Goal: Transaction & Acquisition: Subscribe to service/newsletter

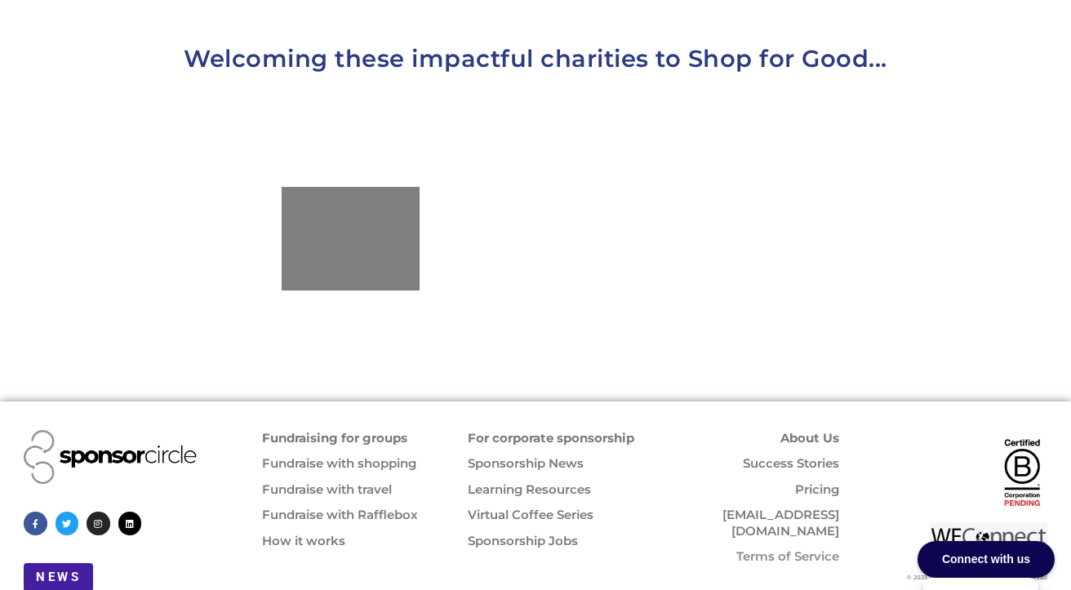
scroll to position [1711, 0]
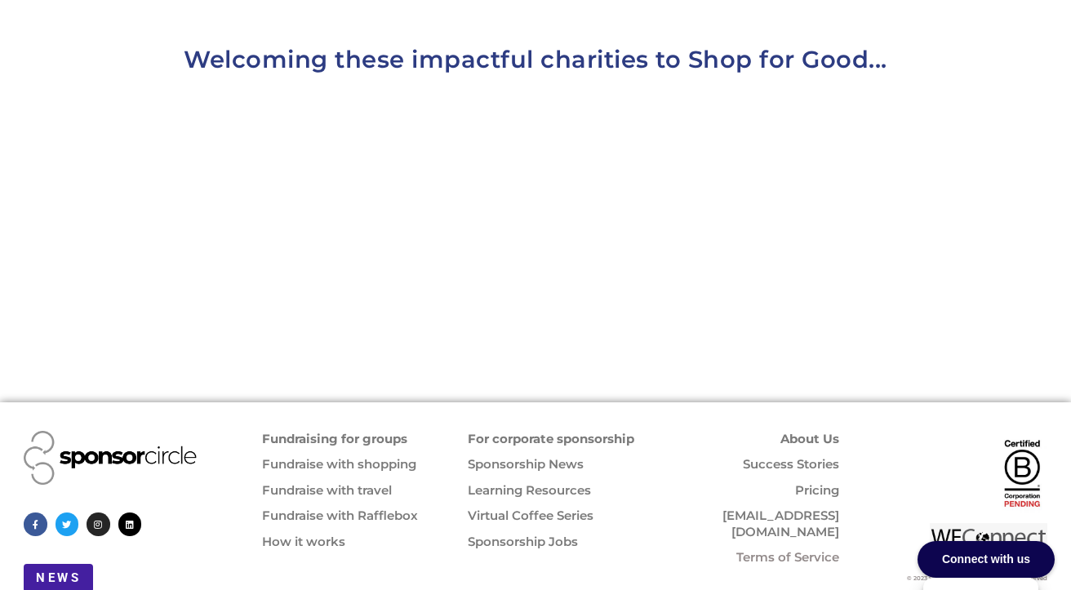
click at [817, 483] on link "Pricing" at bounding box center [817, 491] width 44 height 16
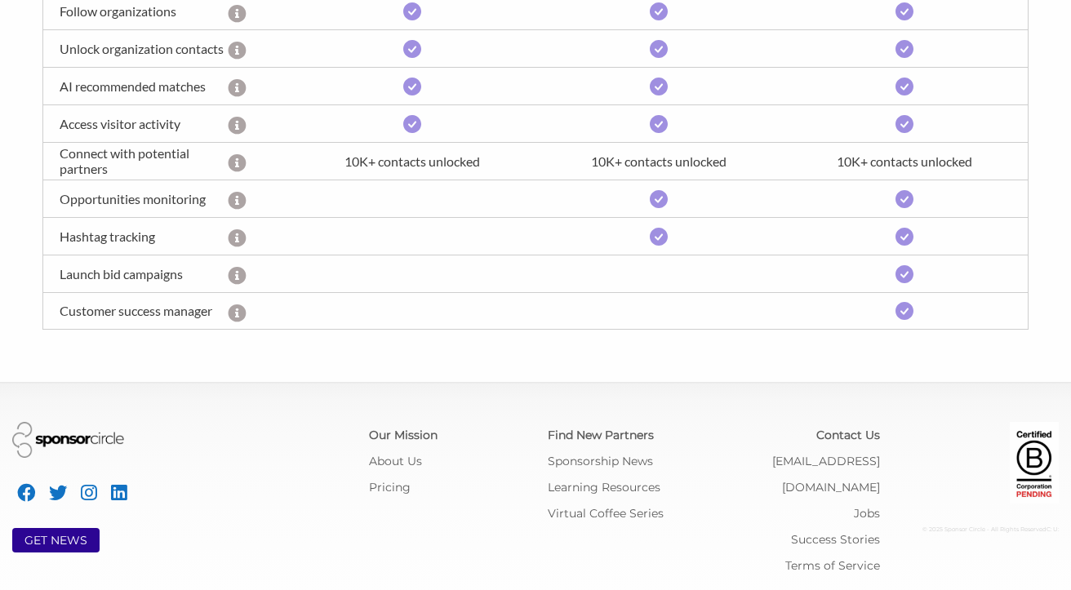
scroll to position [697, 0]
click at [401, 465] on link "About Us" at bounding box center [395, 462] width 53 height 15
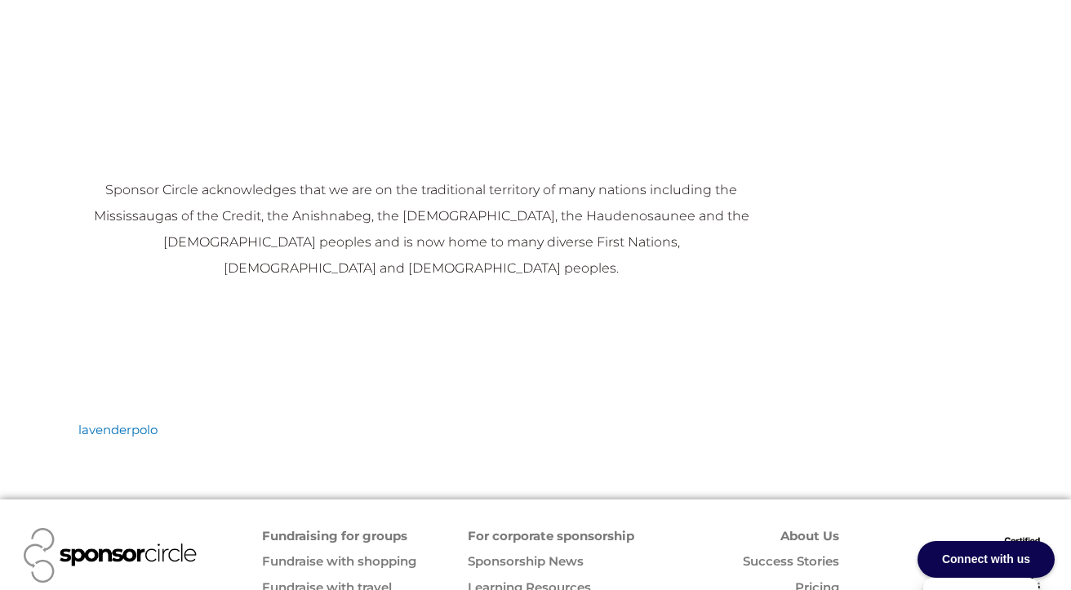
scroll to position [1869, 0]
click at [813, 554] on link "Success Stories" at bounding box center [791, 562] width 96 height 16
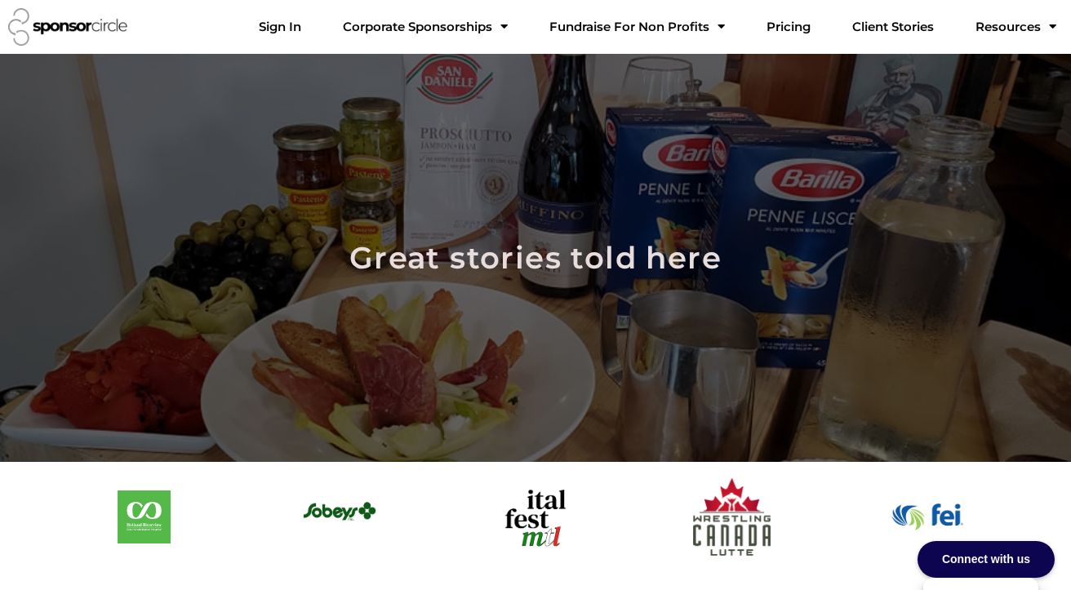
click at [929, 27] on link "Client Stories" at bounding box center [893, 27] width 108 height 33
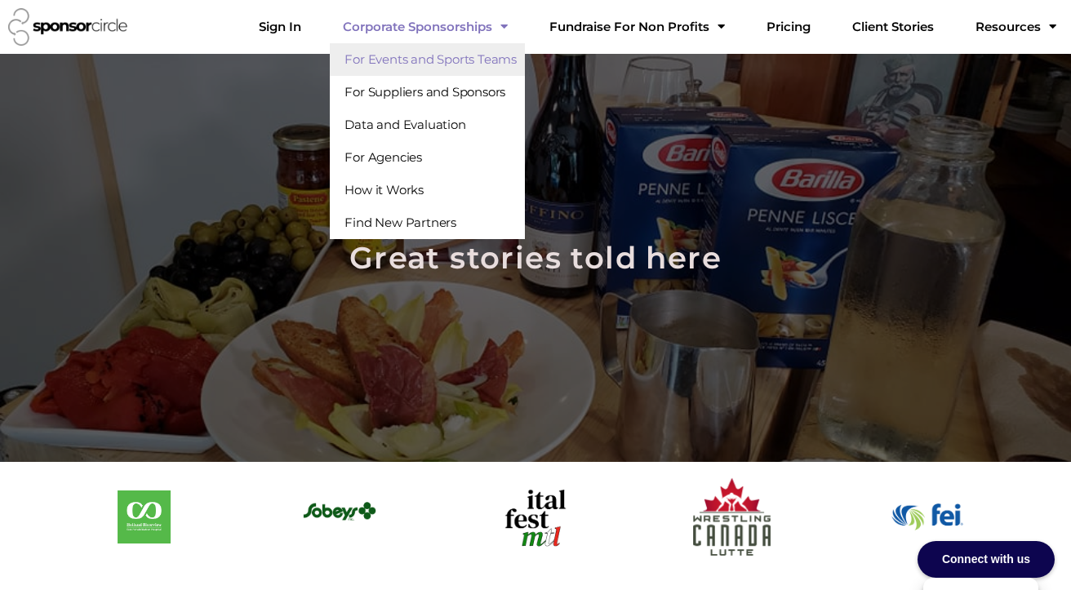
click at [462, 59] on link "For Events and Sports Teams" at bounding box center [427, 59] width 195 height 33
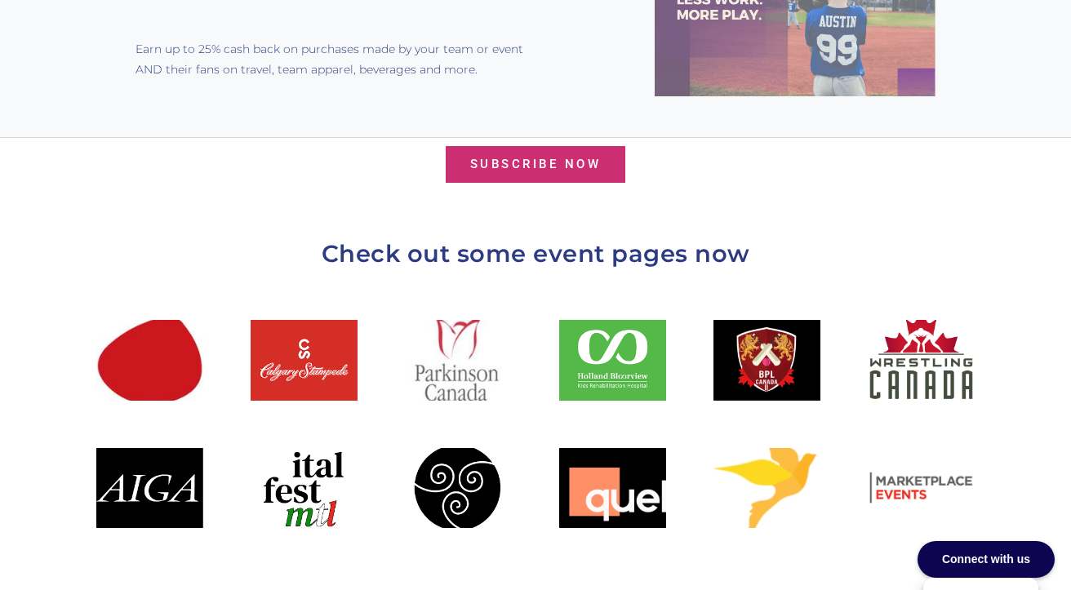
scroll to position [1692, 0]
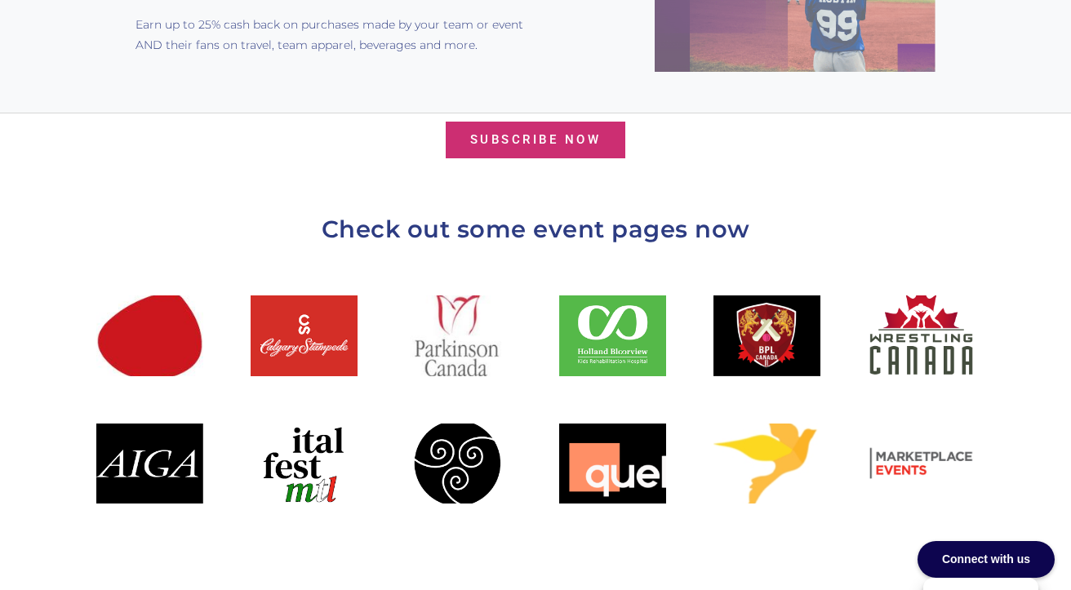
click at [543, 134] on span "Subscribe Now" at bounding box center [535, 140] width 131 height 12
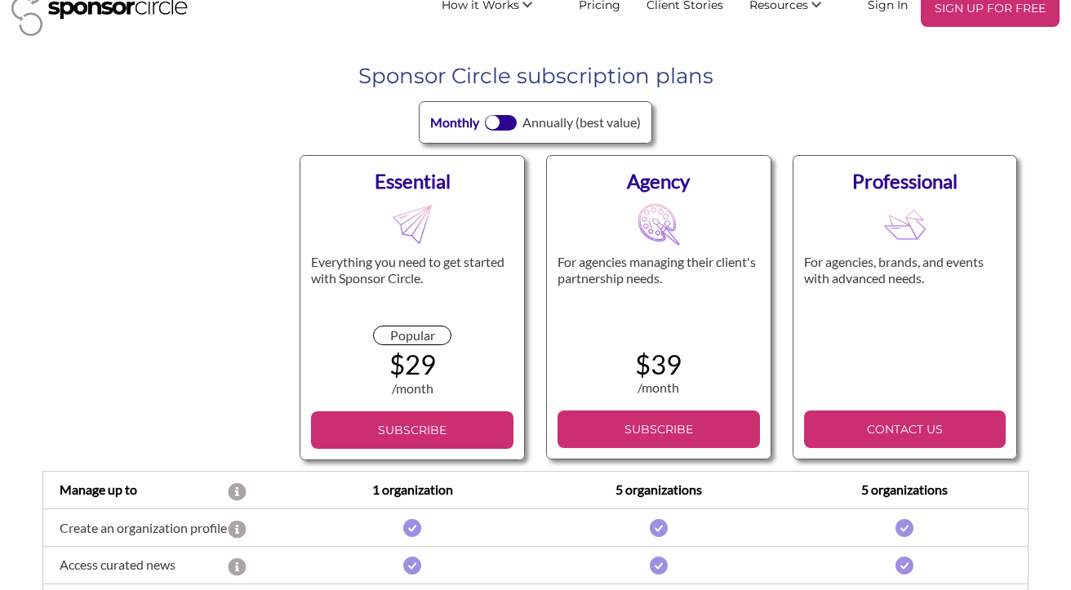
scroll to position [33, 0]
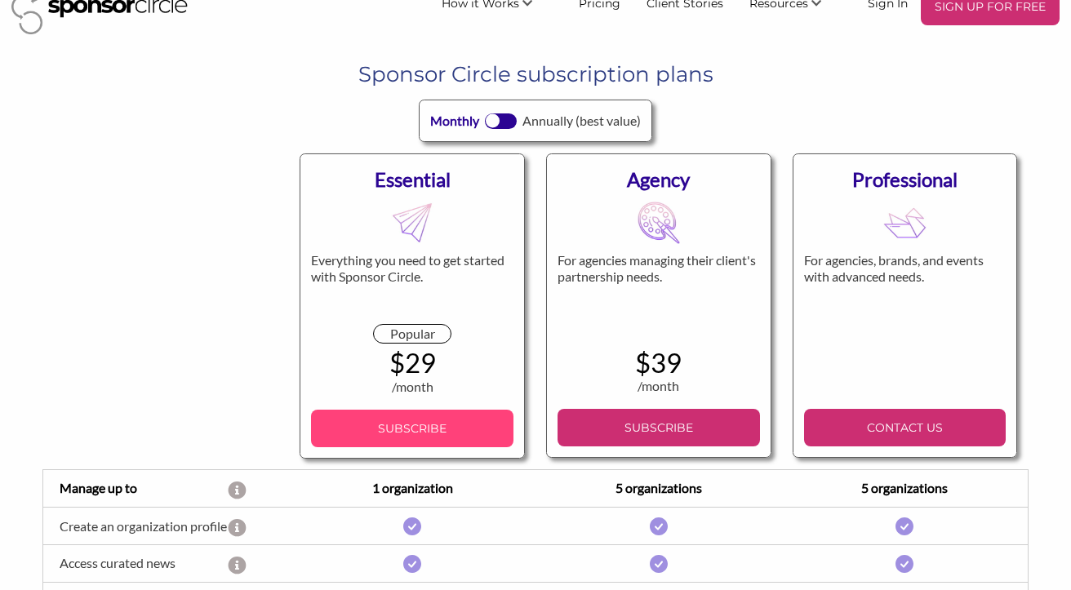
click at [390, 436] on p "SUBSCRIBE" at bounding box center [412, 428] width 189 height 24
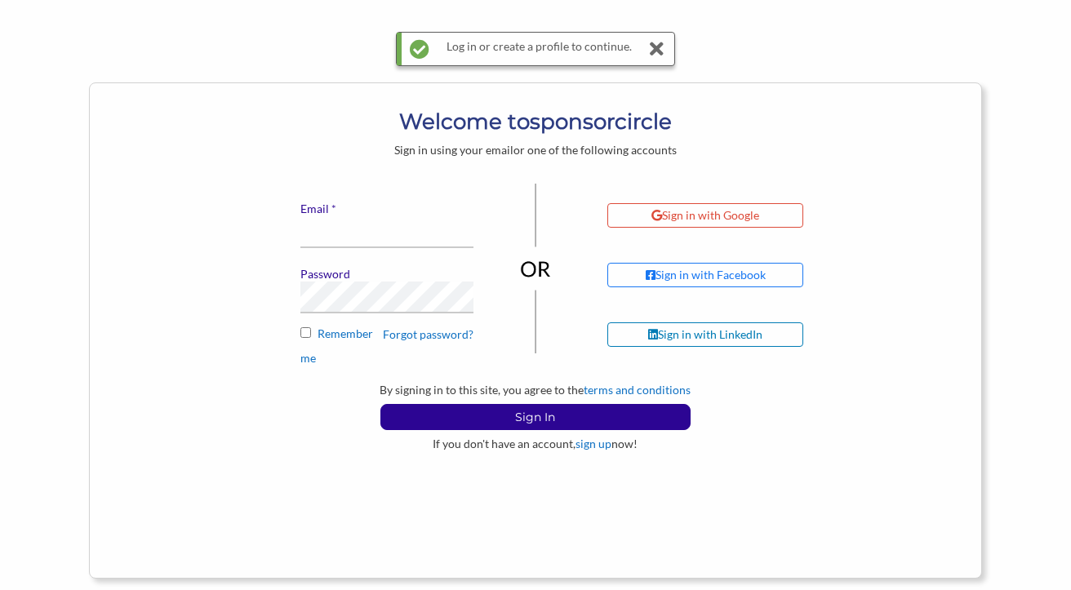
scroll to position [78, 0]
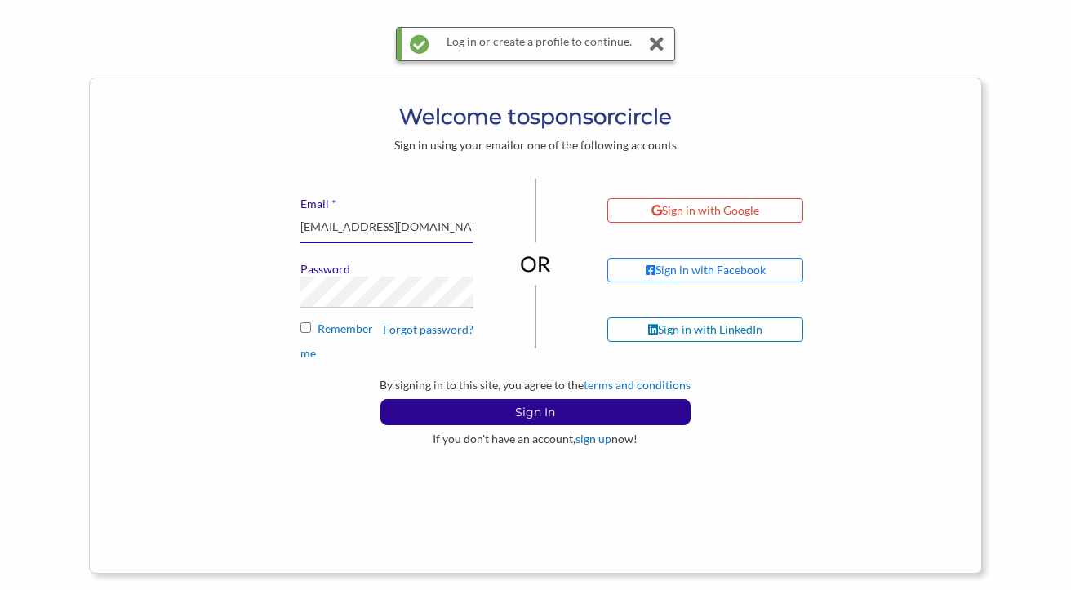
type input "[EMAIL_ADDRESS][DOMAIN_NAME]"
click at [305, 329] on input "Remember me" at bounding box center [306, 328] width 11 height 11
checkbox input "true"
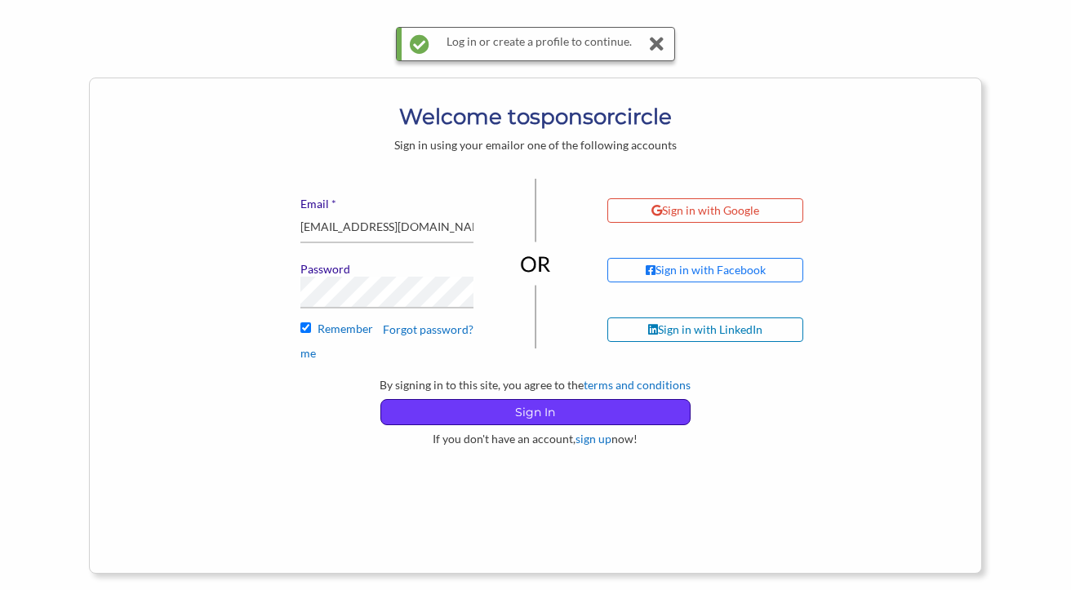
click at [430, 417] on p "Sign In" at bounding box center [535, 412] width 309 height 24
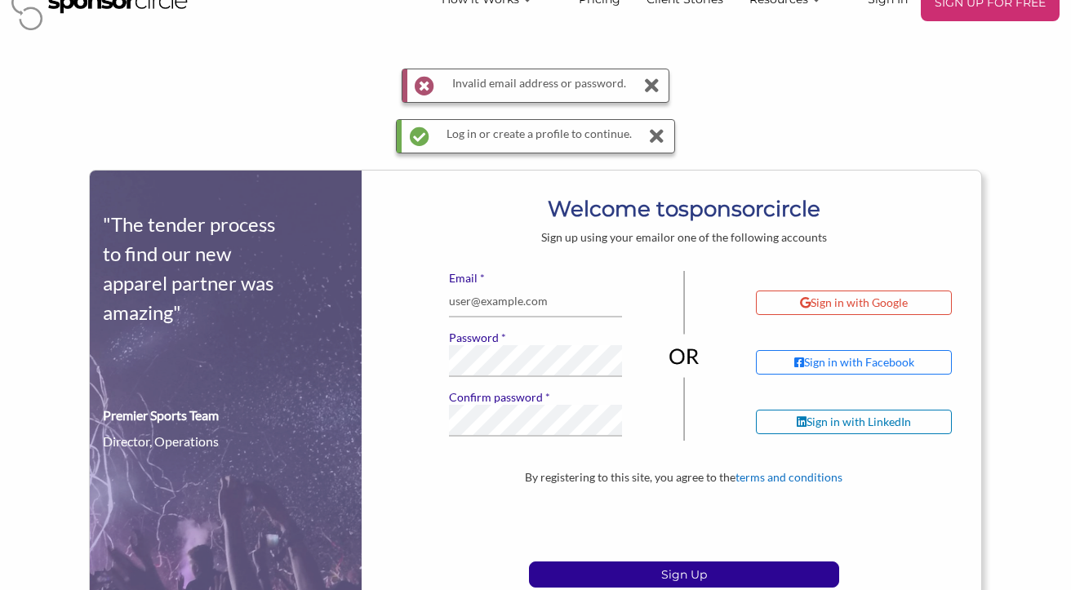
scroll to position [37, 0]
click at [478, 301] on input "* Email" at bounding box center [536, 302] width 174 height 32
type input "[EMAIL_ADDRESS][DOMAIN_NAME]"
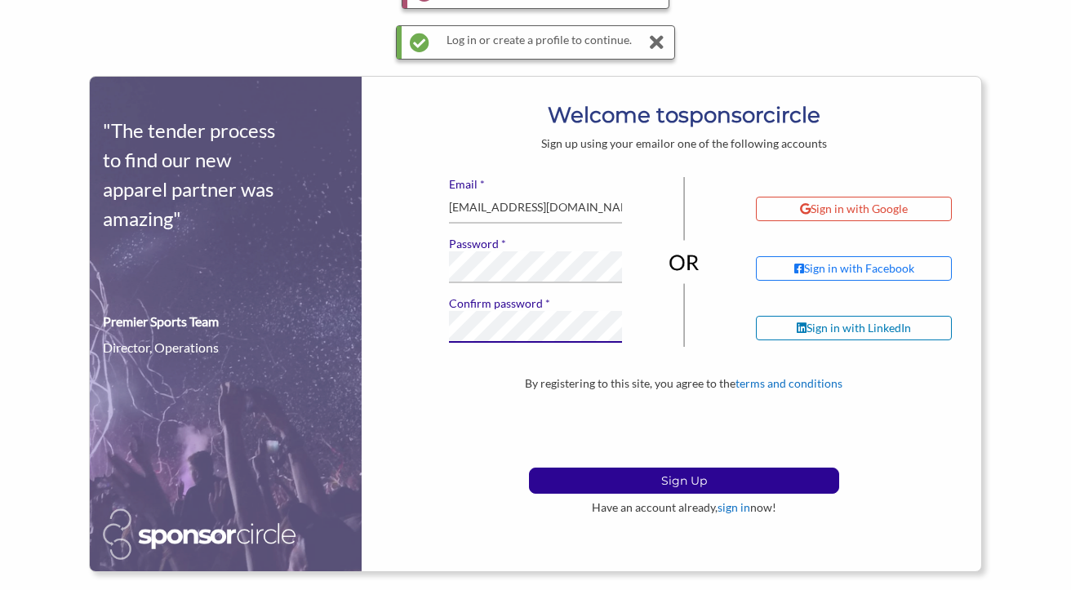
scroll to position [142, 0]
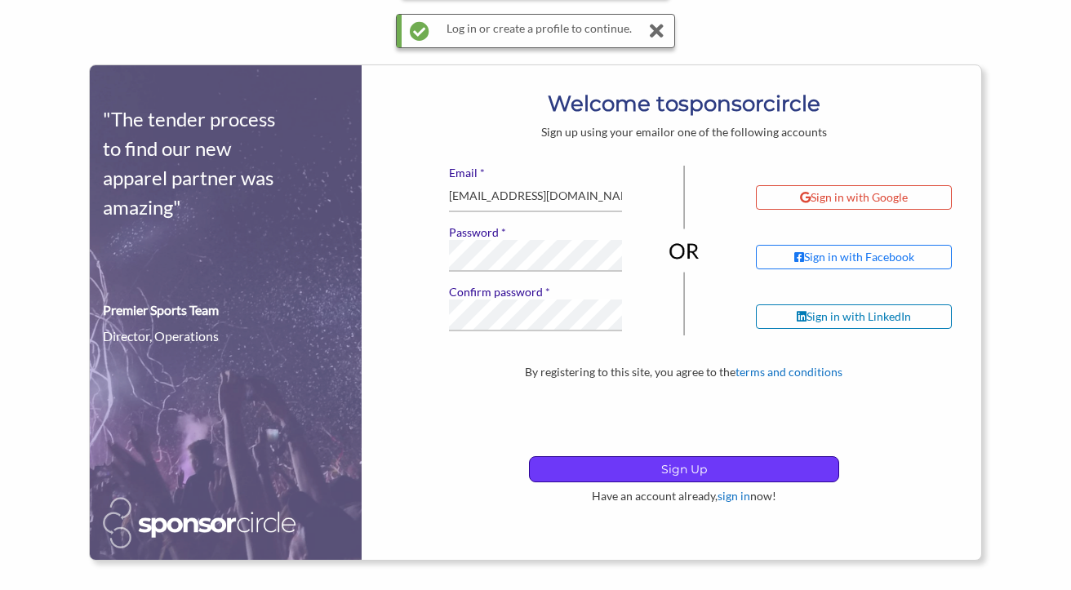
click at [634, 471] on p "Sign Up" at bounding box center [684, 469] width 309 height 24
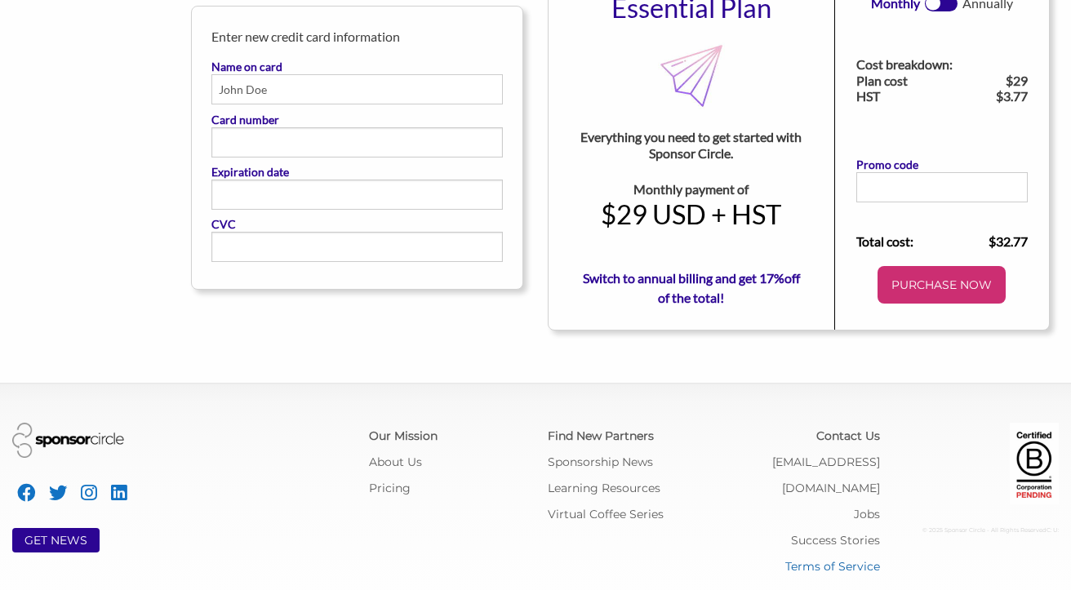
scroll to position [189, 0]
click at [391, 488] on link "Pricing" at bounding box center [390, 489] width 42 height 15
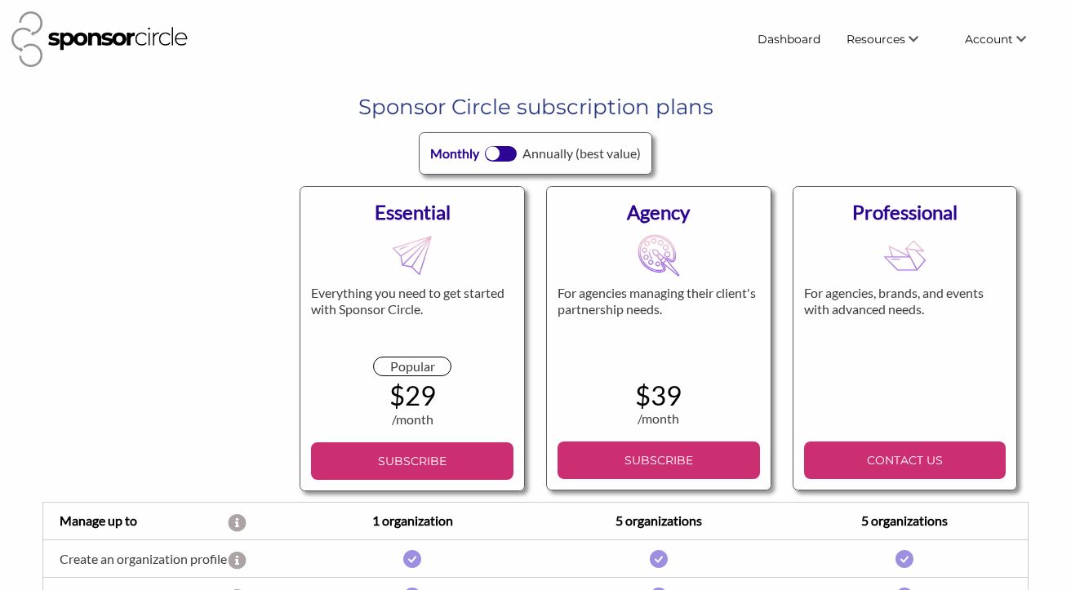
scroll to position [126, 0]
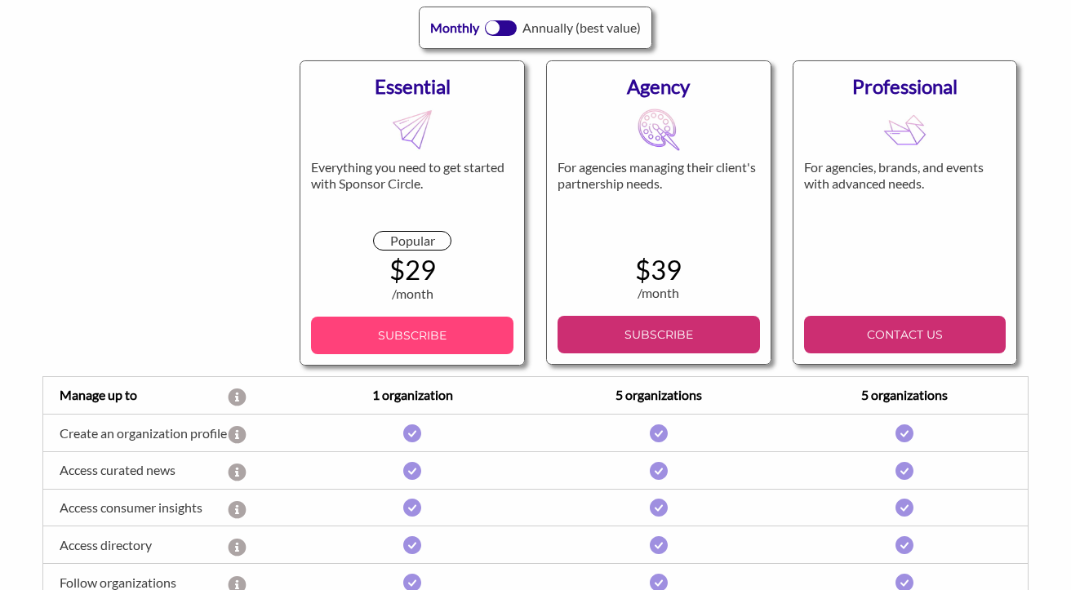
click at [403, 336] on p "SUBSCRIBE" at bounding box center [412, 335] width 189 height 24
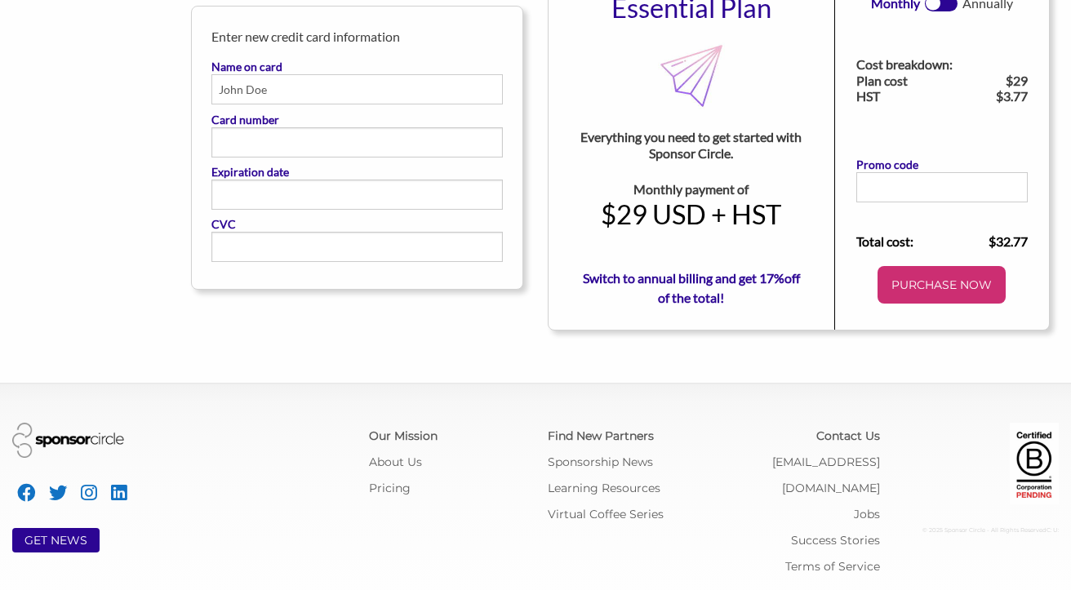
scroll to position [189, 0]
click at [851, 560] on link "Terms of Service" at bounding box center [833, 567] width 95 height 15
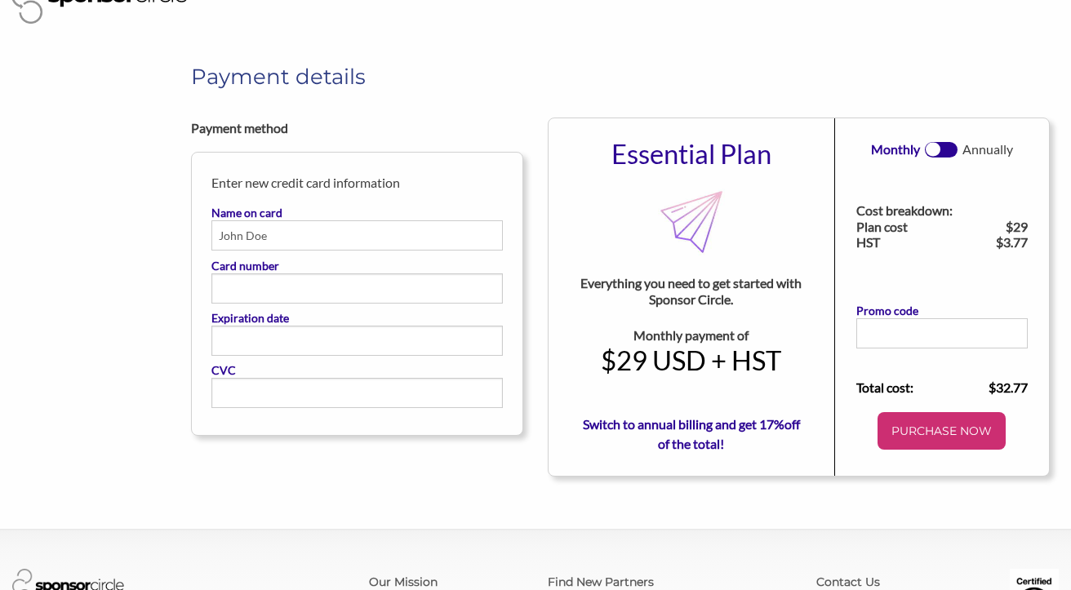
scroll to position [35, 0]
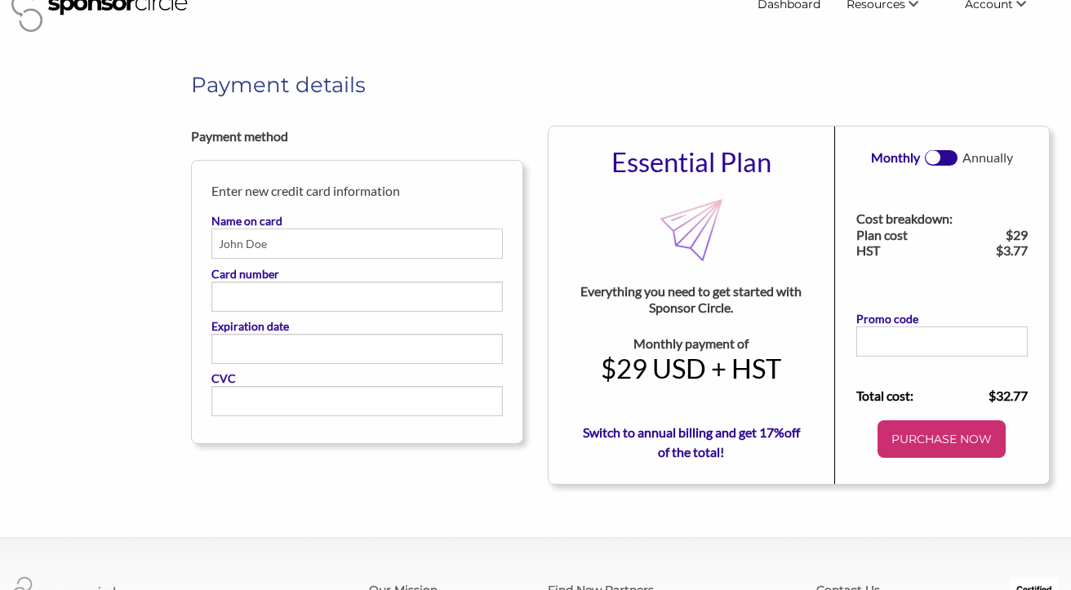
click at [249, 243] on input "Name on card" at bounding box center [357, 244] width 292 height 30
type input "Lauren Penny"
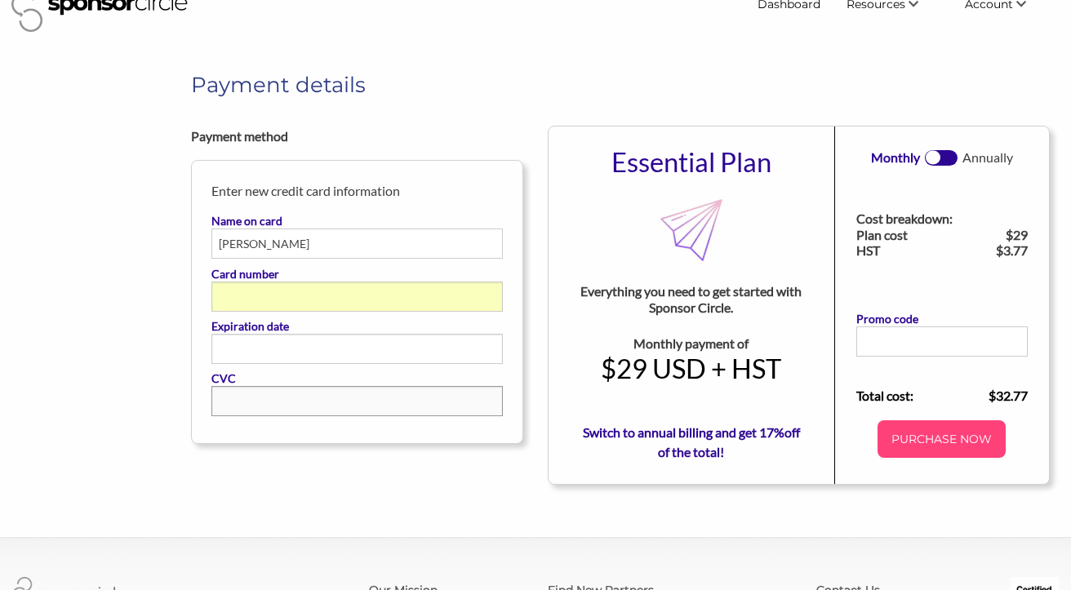
click at [951, 436] on p "PURCHASE NOW" at bounding box center [941, 439] width 115 height 24
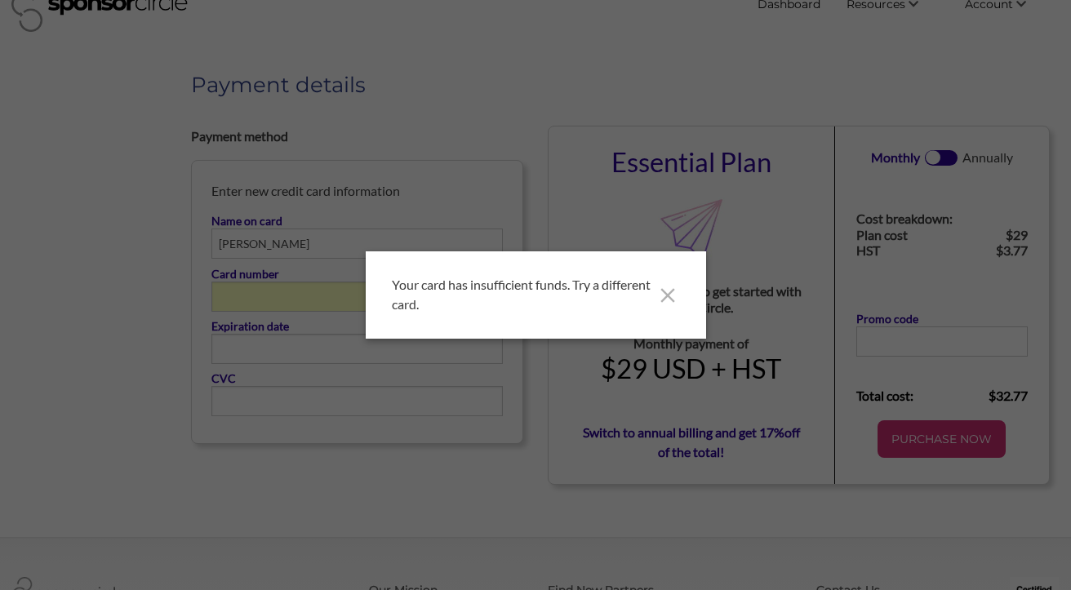
click at [672, 295] on icon at bounding box center [668, 295] width 14 height 14
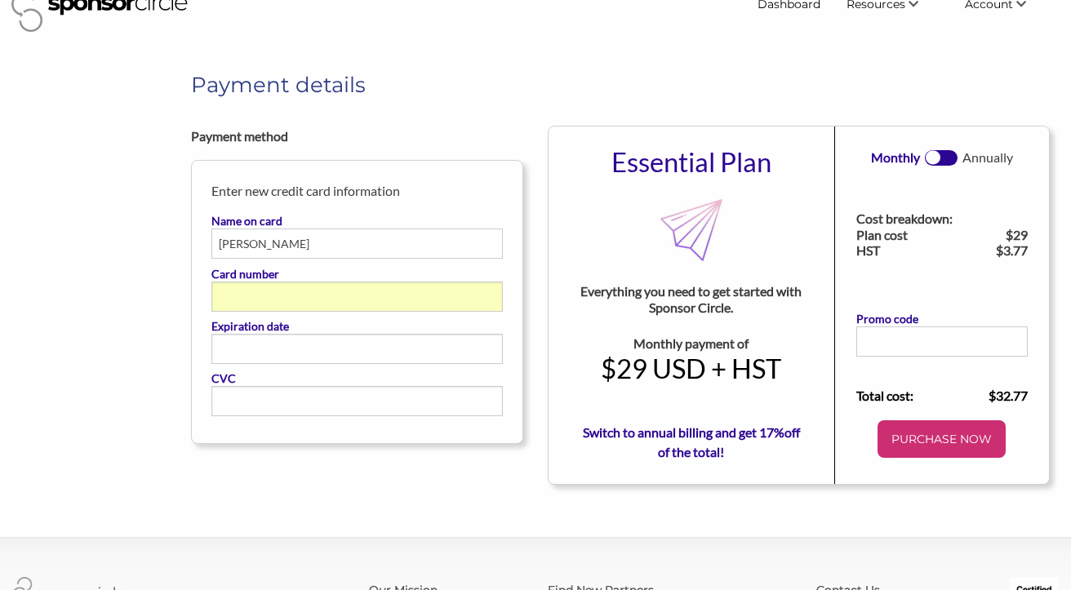
click at [324, 357] on div at bounding box center [357, 349] width 292 height 30
click at [324, 342] on input "Expiration date" at bounding box center [357, 341] width 277 height 1
click at [933, 442] on p "PURCHASE NOW" at bounding box center [941, 439] width 115 height 24
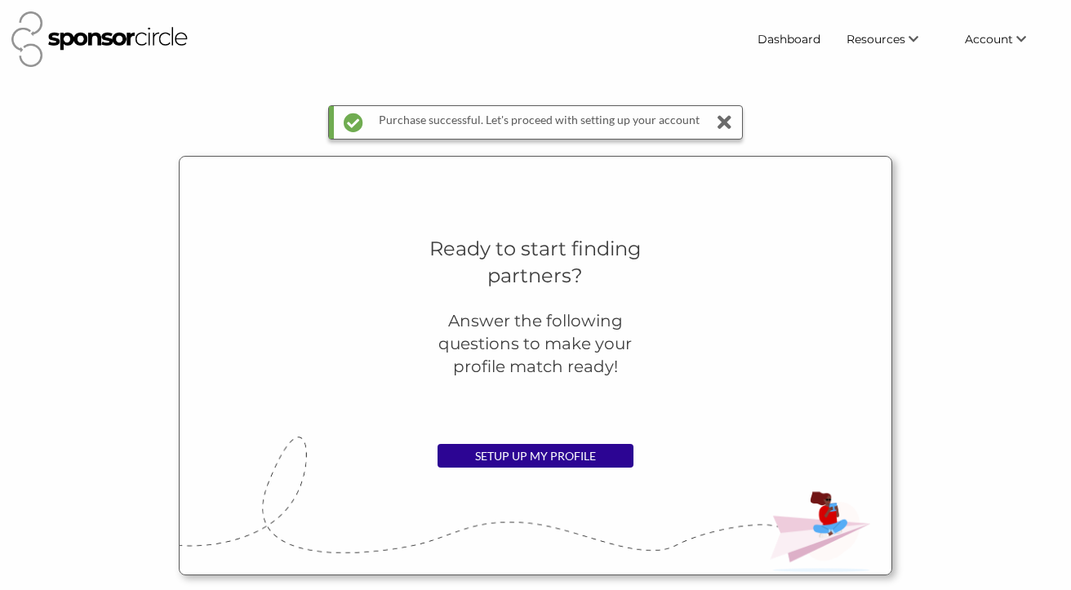
click at [911, 307] on div "Ready to start finding partners? Answer the following questions to make your pr…" at bounding box center [535, 366] width 1071 height 420
click at [514, 454] on link "SETUP UP MY PROFILE" at bounding box center [536, 456] width 196 height 24
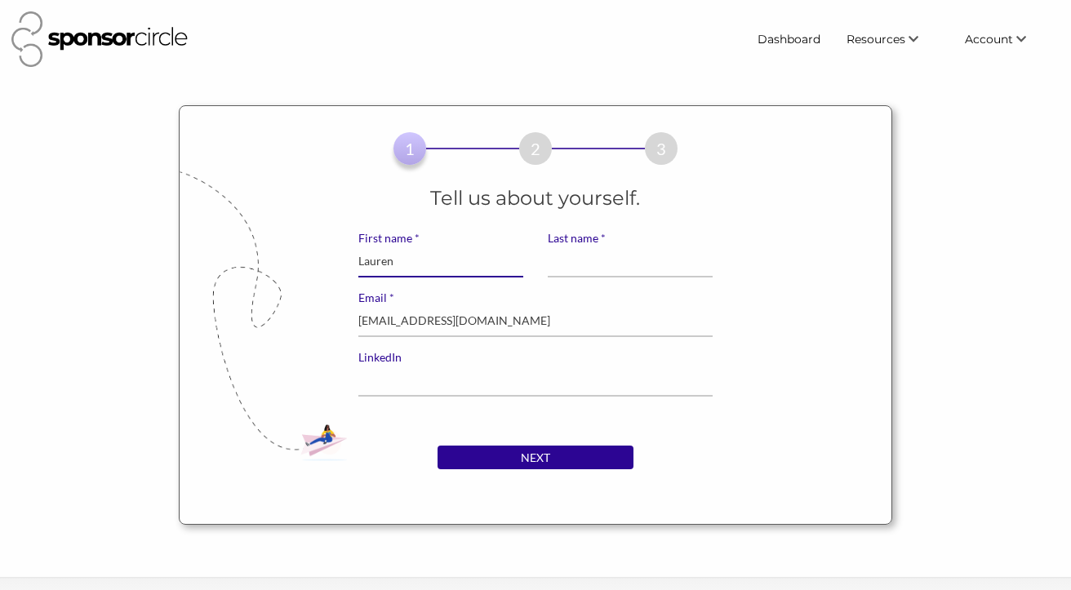
type input "Lauren"
type input "[PERSON_NAME]"
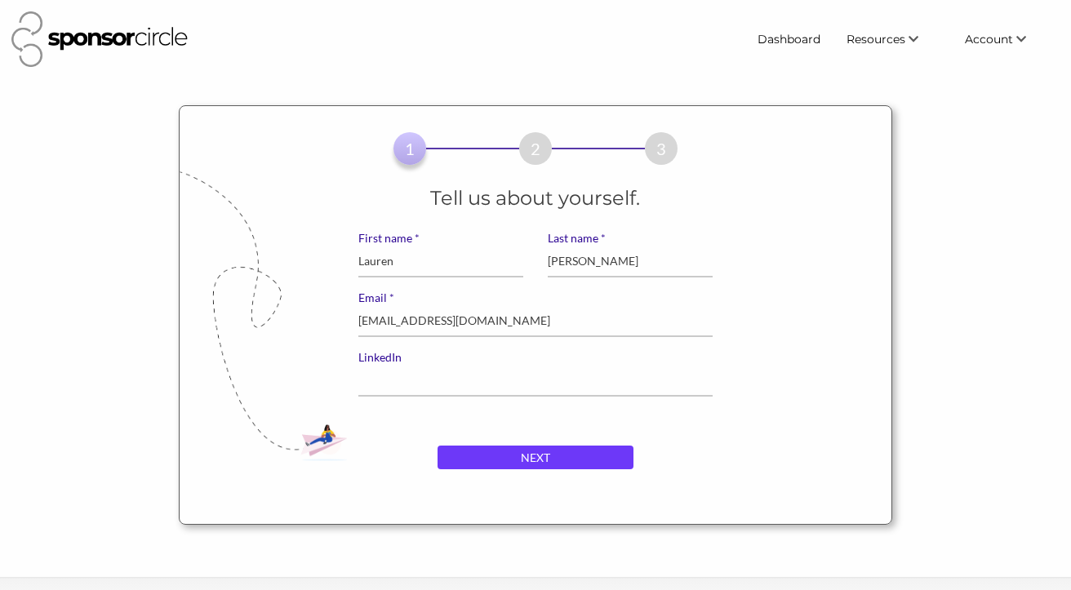
click at [539, 453] on input "NEXT" at bounding box center [536, 458] width 196 height 24
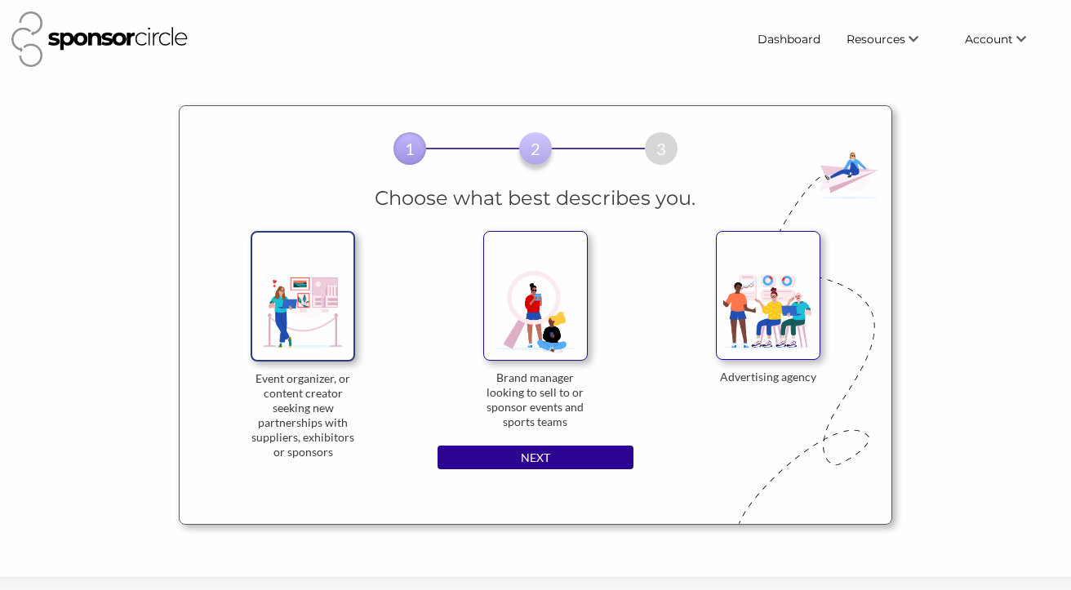
click at [314, 314] on img at bounding box center [303, 296] width 105 height 130
click at [0, 0] on input "Event organizer, or content creator seeking new partnerships with suppliers, ex…" at bounding box center [0, 0] width 0 height 0
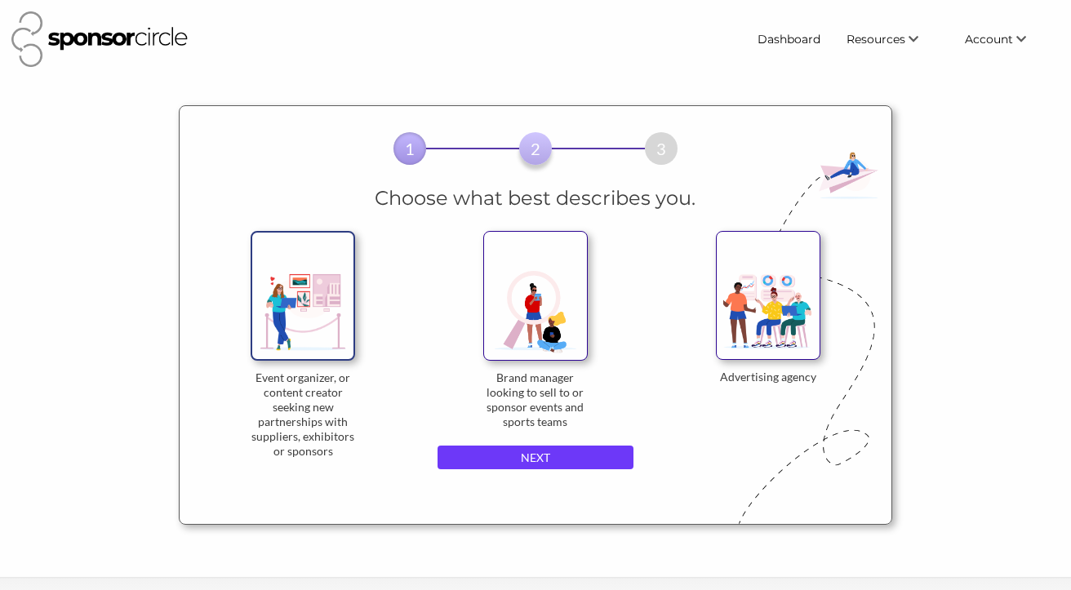
click at [483, 464] on input "NEXT" at bounding box center [536, 458] width 196 height 24
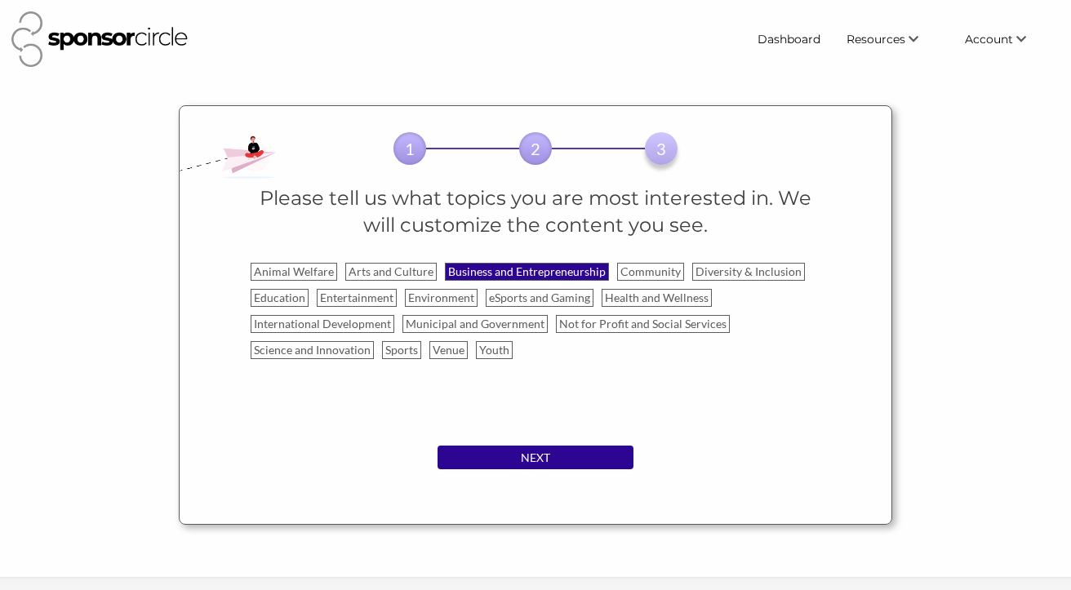
click at [526, 273] on label "Business and Entrepreneurship" at bounding box center [527, 272] width 164 height 18
click at [0, 0] on input "Business and Entrepreneurship" at bounding box center [0, 0] width 0 height 0
click at [360, 301] on label "Entertainment" at bounding box center [357, 298] width 80 height 18
click at [0, 0] on input "Entertainment" at bounding box center [0, 0] width 0 height 0
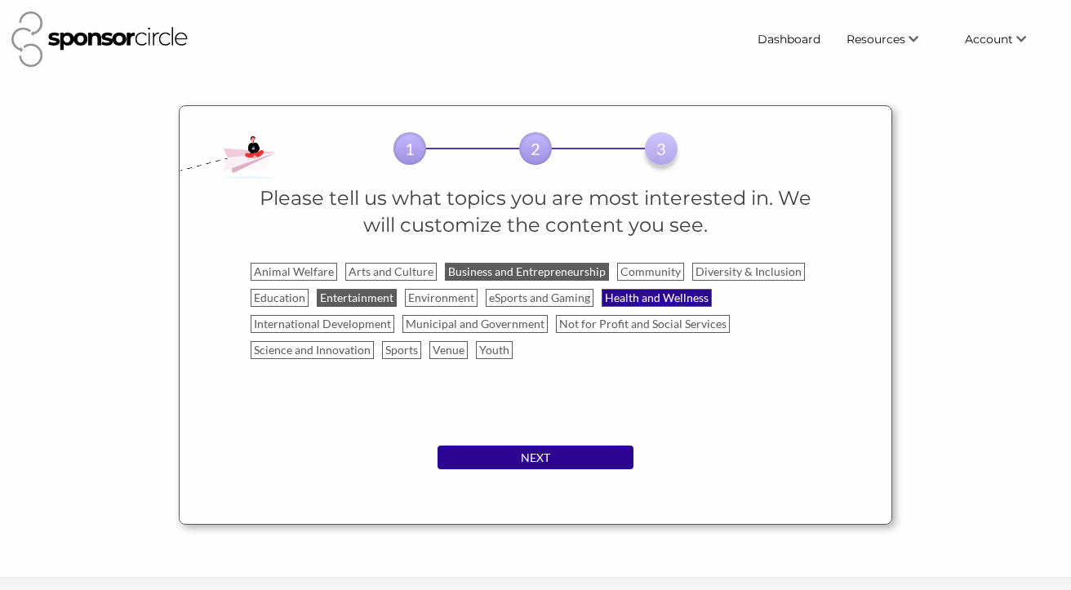
click at [639, 301] on label "Health and Wellness" at bounding box center [657, 298] width 110 height 18
click at [0, 0] on input "Health and Wellness" at bounding box center [0, 0] width 0 height 0
click at [751, 266] on label "Diversity & Inclusion" at bounding box center [748, 272] width 113 height 18
click at [0, 0] on input "Diversity & Inclusion" at bounding box center [0, 0] width 0 height 0
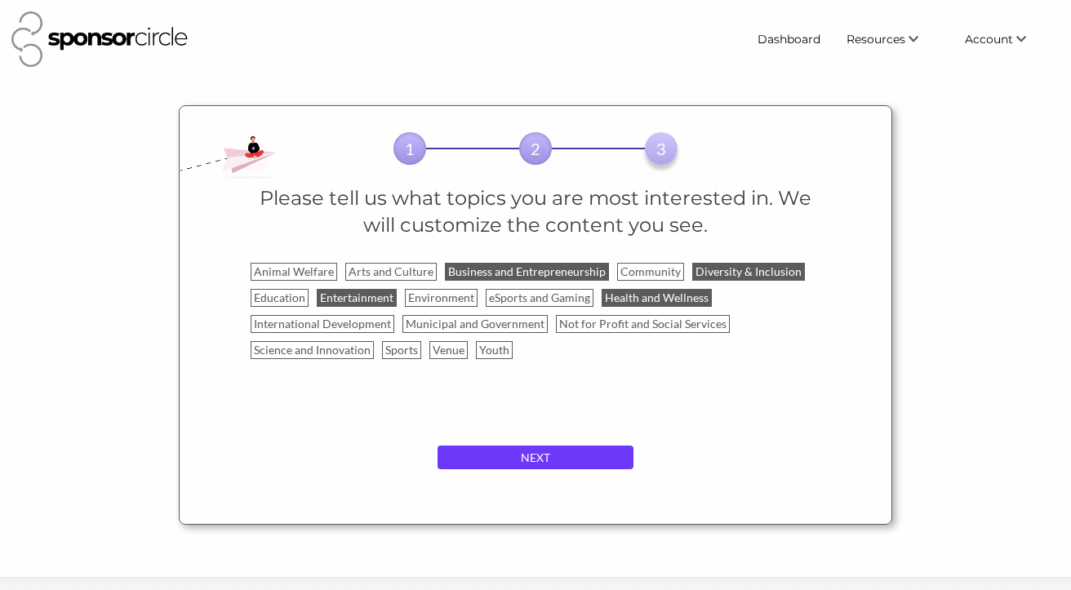
click at [492, 457] on input "NEXT" at bounding box center [536, 458] width 196 height 24
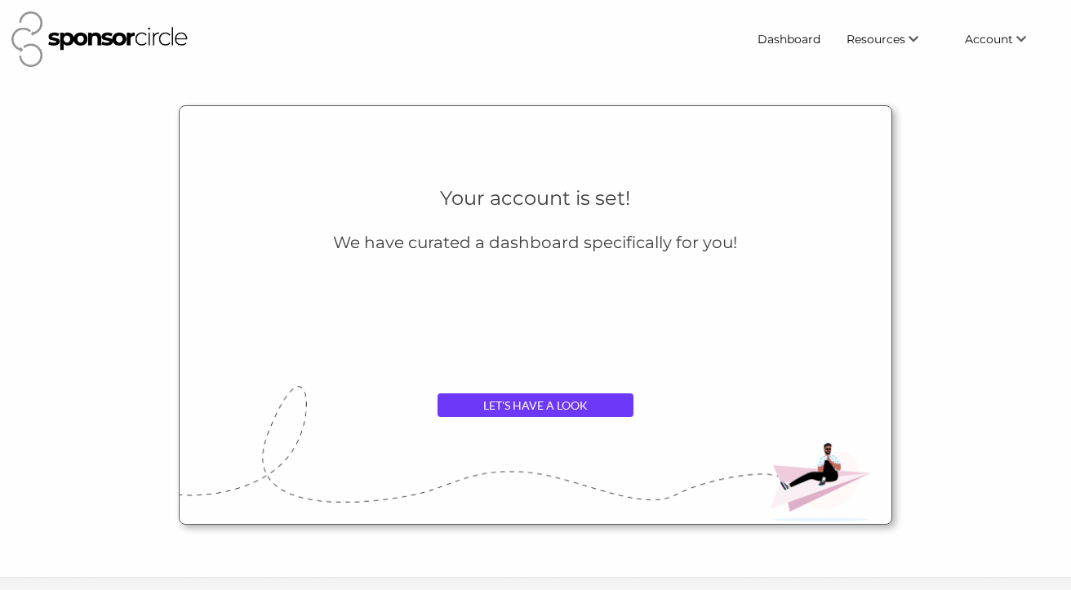
click at [510, 402] on link "LET'S HAVE A LOOK" at bounding box center [536, 406] width 196 height 24
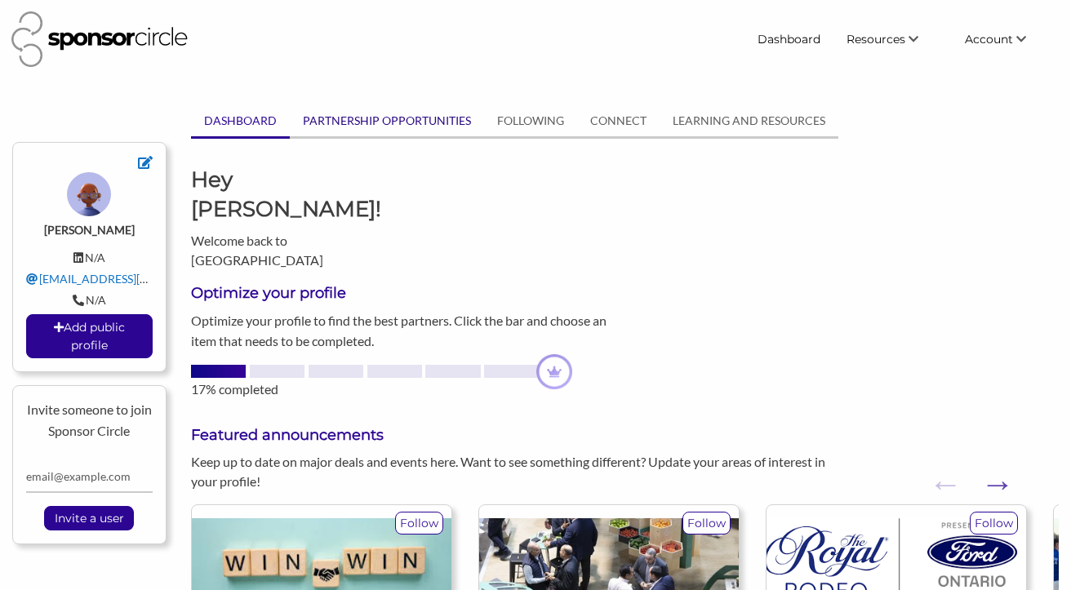
click at [381, 122] on link "PARTNERSHIP OPPORTUNITIES" at bounding box center [387, 120] width 194 height 31
